Goal: Complete application form

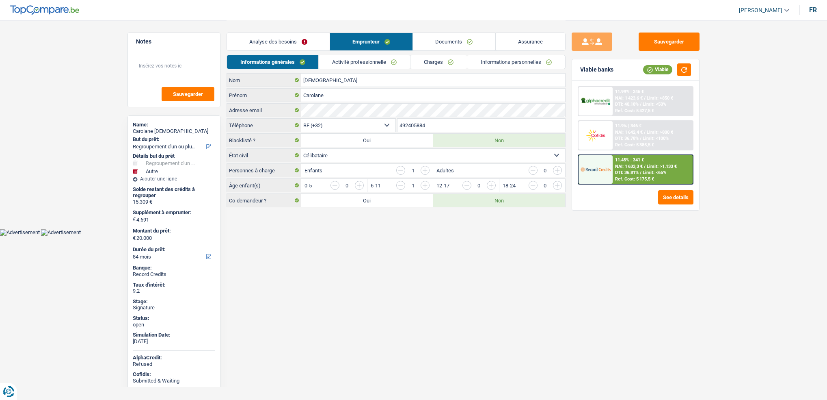
select select "refinancing"
select select "other"
select select "84"
select select "32"
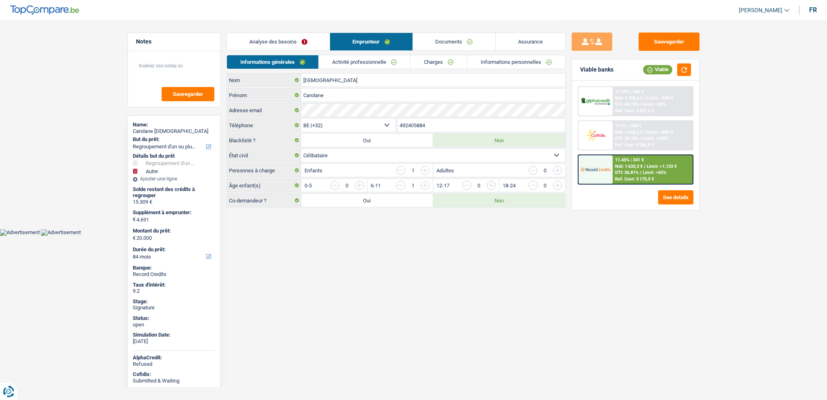
select select "single"
click at [512, 60] on link "Informations personnelles" at bounding box center [517, 61] width 98 height 13
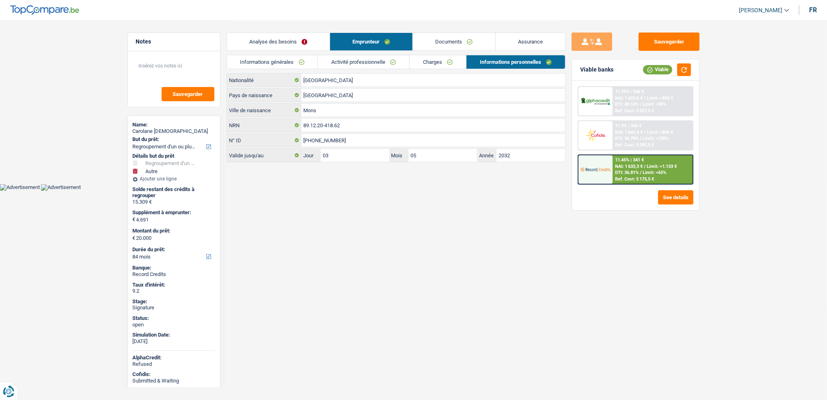
click at [300, 60] on link "Informations générales" at bounding box center [272, 61] width 91 height 13
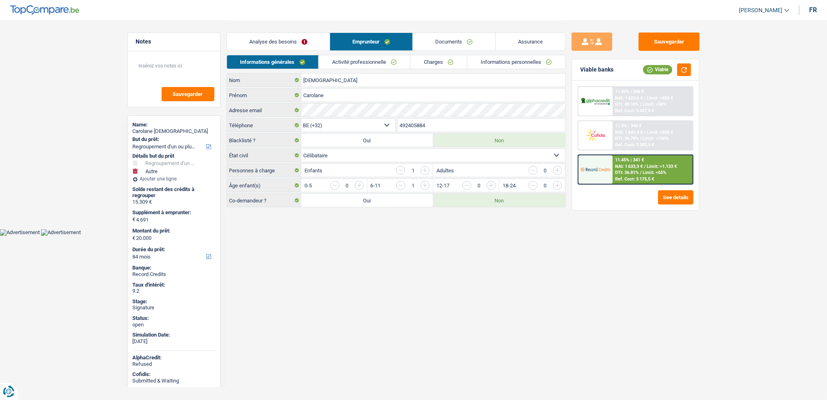
click at [364, 63] on link "Activité professionnelle" at bounding box center [364, 61] width 91 height 13
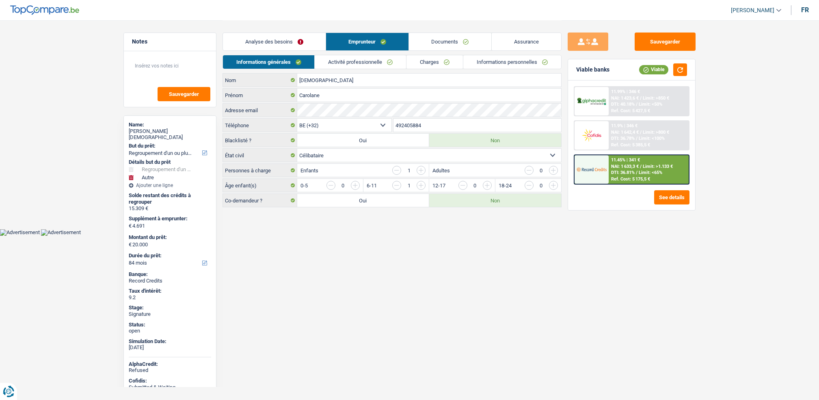
select select "refinancing"
select select "other"
select select "84"
select select "32"
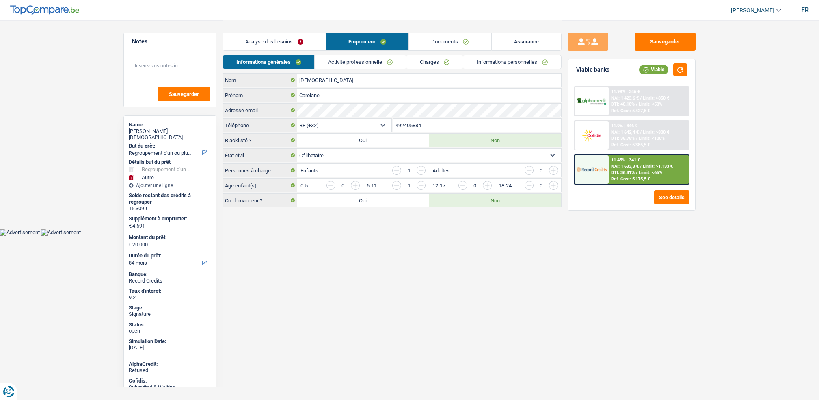
select select "single"
select select "rents"
select select "BE"
select select "personalLoan"
select select "homeFurnishingOrRelocation"
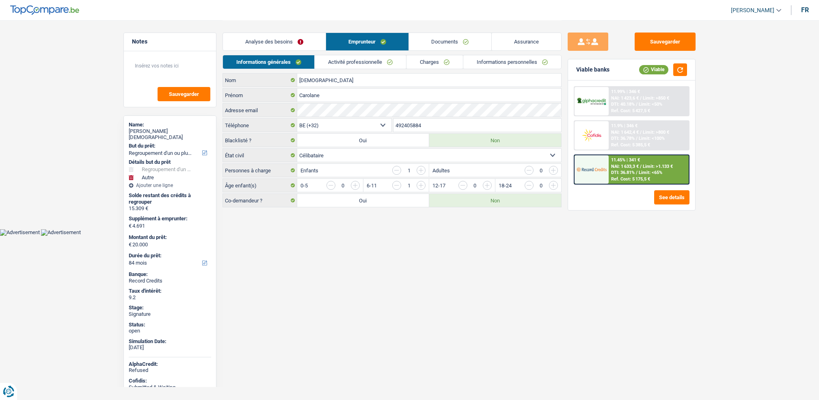
select select "60"
select select "cardOrCredit"
select select "personalLoan"
select select "carRestore"
select select "24"
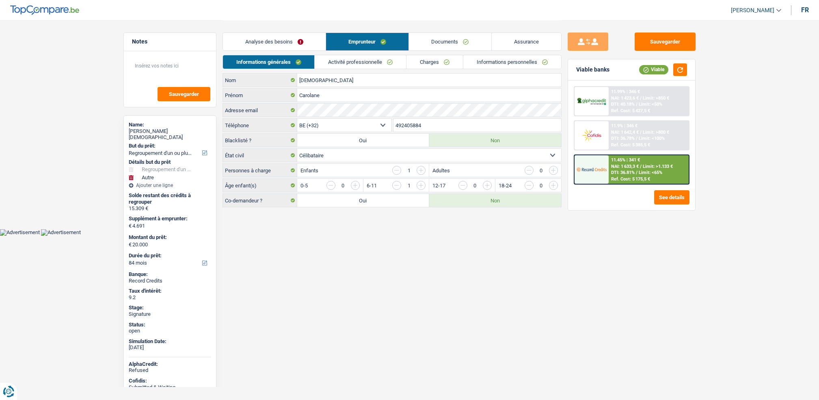
select select "cardOrCredit"
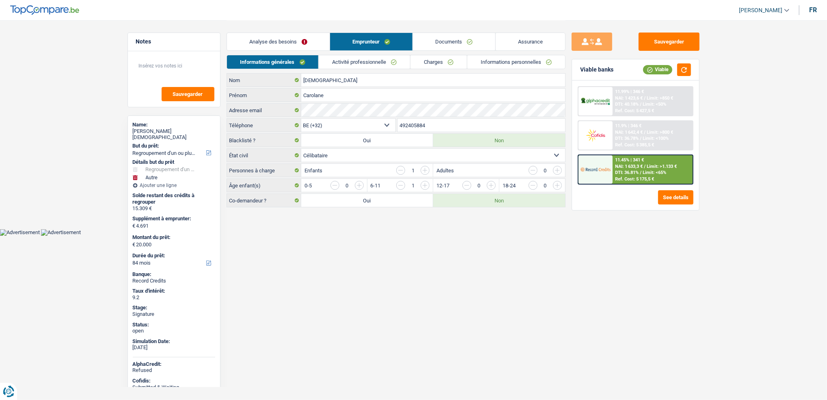
click at [376, 67] on link "Activité professionnelle" at bounding box center [364, 61] width 91 height 13
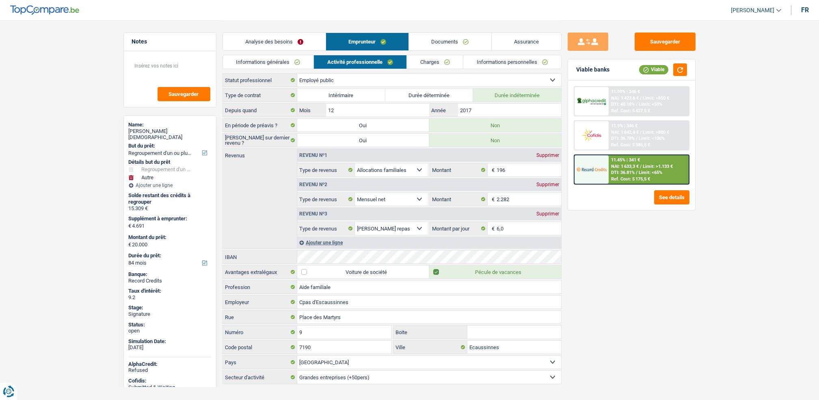
click at [420, 67] on link "Charges" at bounding box center [435, 61] width 56 height 13
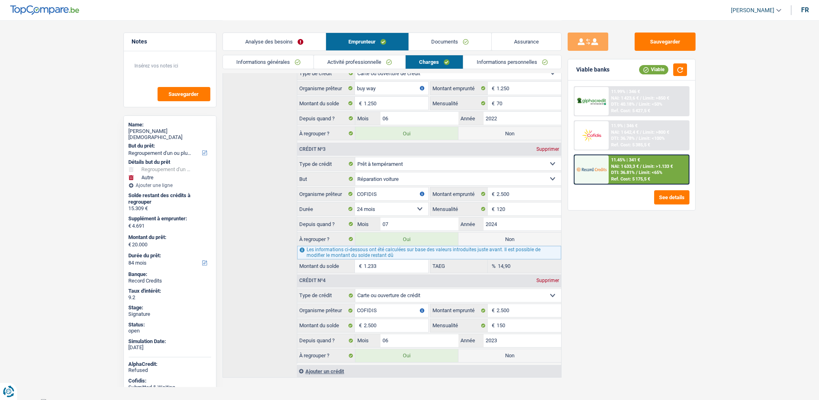
scroll to position [295, 0]
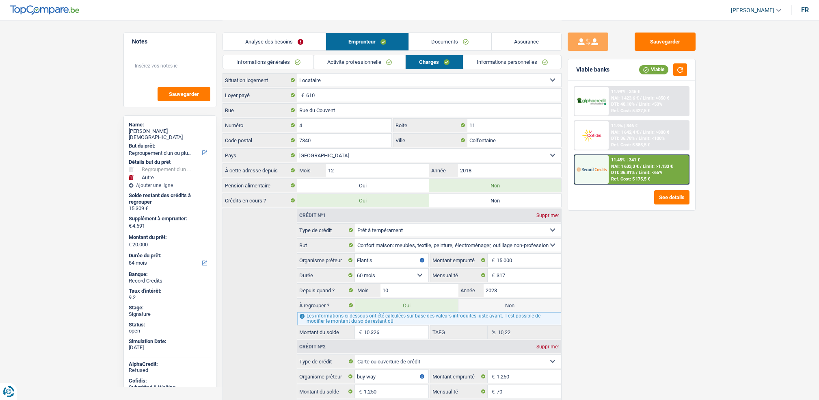
select select "refinancing"
select select "other"
select select "84"
select select "rents"
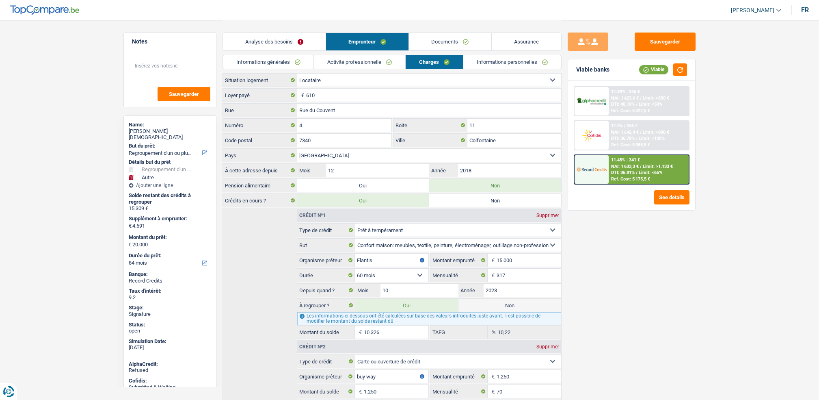
select select "BE"
select select "personalLoan"
select select "homeFurnishingOrRelocation"
select select "60"
select select "cardOrCredit"
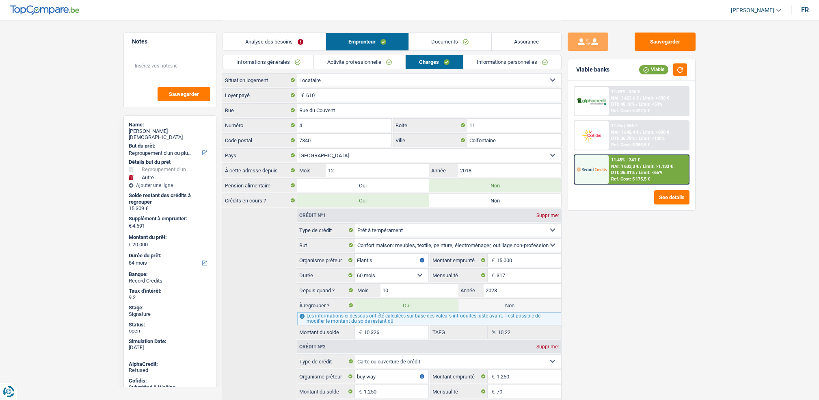
select select "personalLoan"
select select "carRestore"
select select "24"
select select "cardOrCredit"
